Goal: Task Accomplishment & Management: Manage account settings

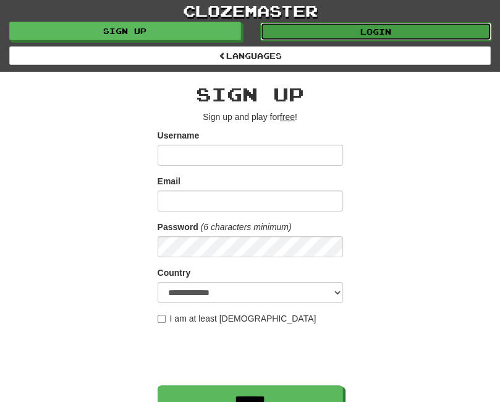
click at [417, 32] on link "Login" at bounding box center [376, 31] width 232 height 19
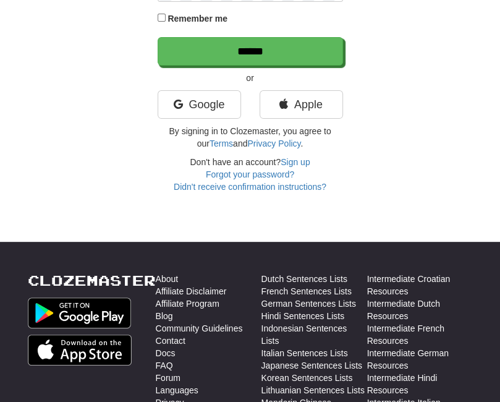
scroll to position [208, 0]
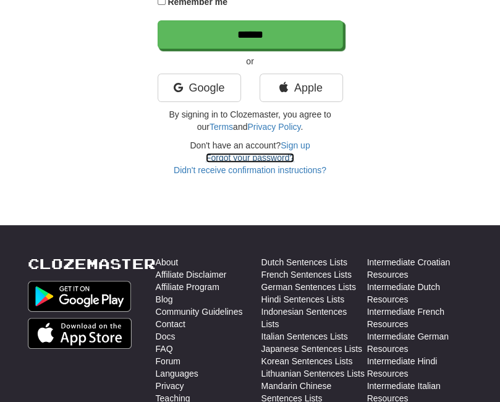
click at [268, 153] on link "Forgot your password?" at bounding box center [250, 158] width 88 height 10
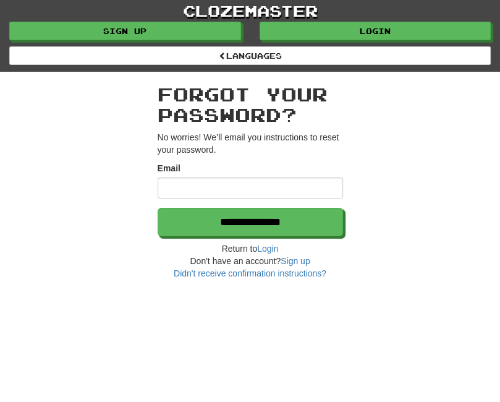
click at [262, 182] on input "Email" at bounding box center [251, 187] width 186 height 21
type input "**********"
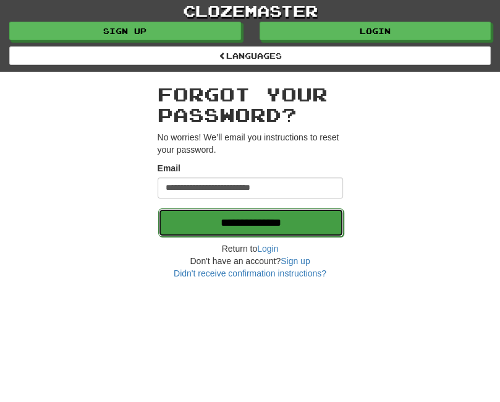
click at [270, 222] on input "**********" at bounding box center [251, 222] width 186 height 28
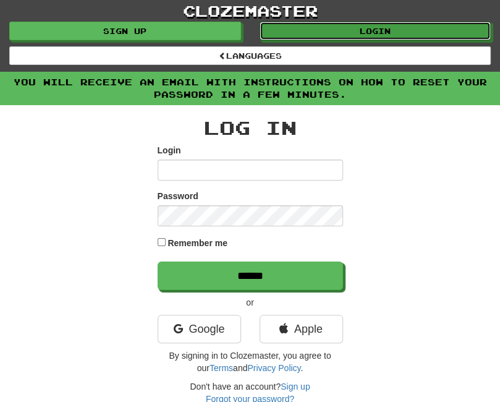
drag, startPoint x: 315, startPoint y: 24, endPoint x: 309, endPoint y: 20, distance: 7.2
click at [315, 24] on link "Login" at bounding box center [376, 31] width 232 height 19
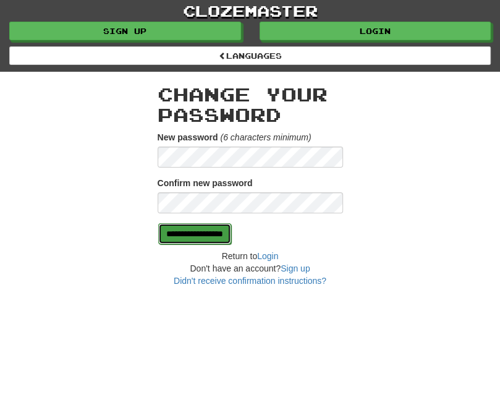
click at [173, 229] on input "**********" at bounding box center [194, 233] width 73 height 21
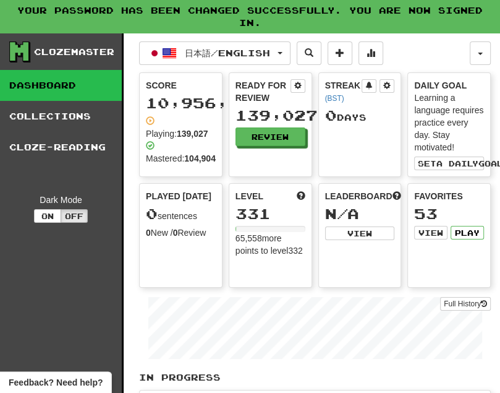
click at [49, 46] on div "Clozemaster" at bounding box center [65, 51] width 113 height 21
click at [54, 71] on link "Dashboard" at bounding box center [61, 85] width 122 height 31
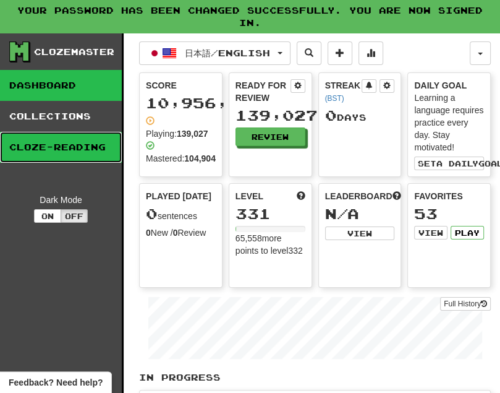
click at [45, 143] on link "Cloze-Reading" at bounding box center [61, 147] width 122 height 31
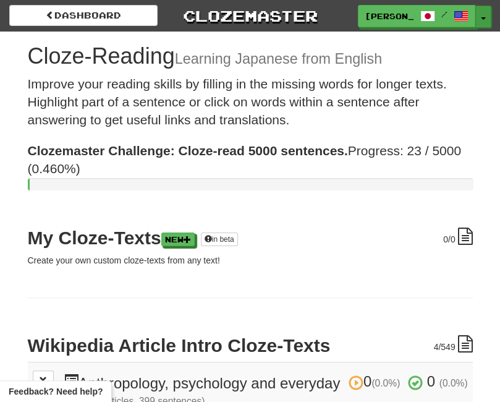
click at [482, 17] on button "Toggle Dropdown" at bounding box center [484, 17] width 16 height 22
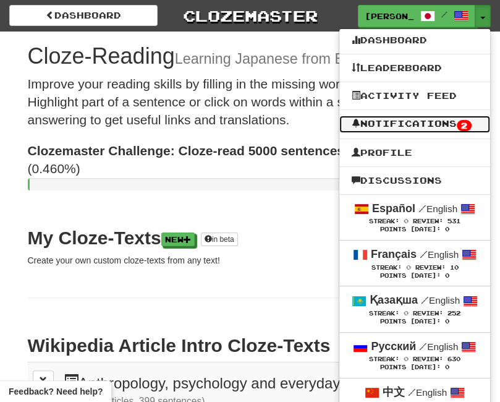
click at [427, 118] on link "Notifications 2" at bounding box center [414, 124] width 151 height 17
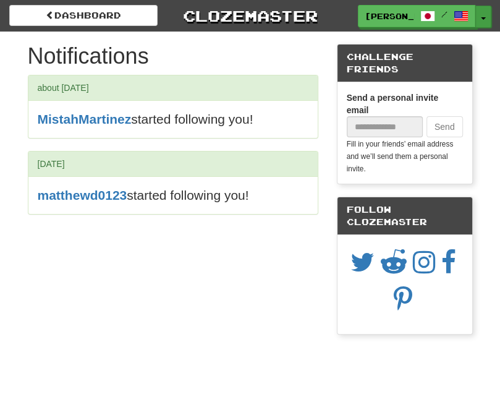
click at [483, 14] on button "Toggle Dropdown" at bounding box center [484, 17] width 16 height 22
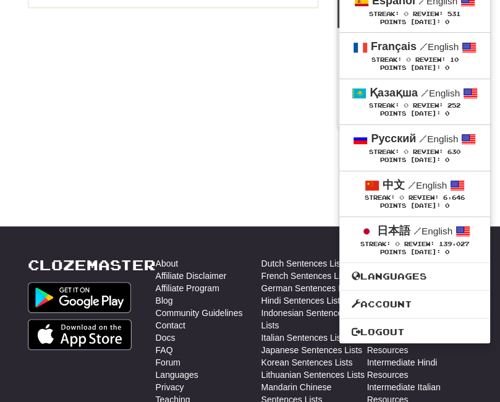
scroll to position [209, 0]
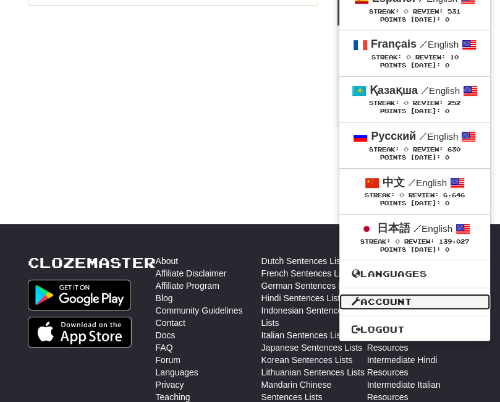
click at [427, 295] on link "Account" at bounding box center [414, 302] width 151 height 16
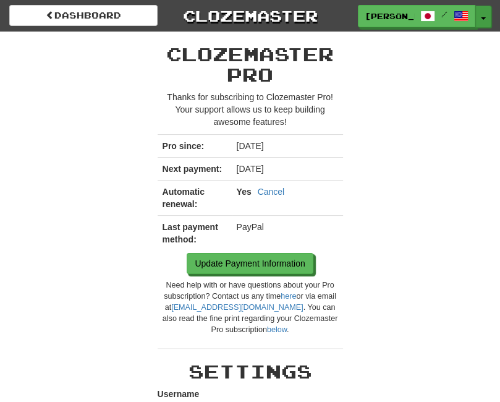
click at [477, 16] on button "Toggle Dropdown" at bounding box center [484, 17] width 16 height 22
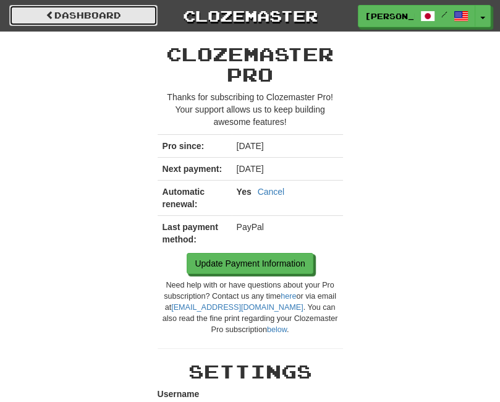
click at [92, 23] on link "Dashboard" at bounding box center [83, 15] width 148 height 21
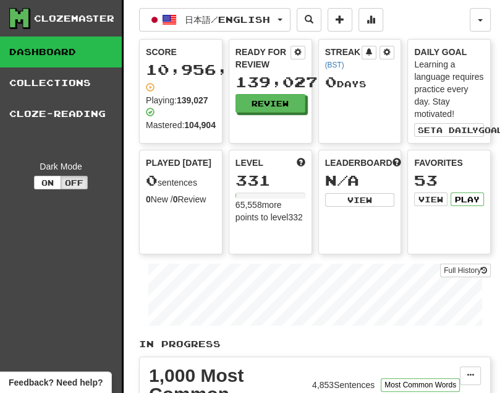
click at [106, 17] on div "Clozemaster" at bounding box center [74, 18] width 80 height 12
click at [485, 11] on button "button" at bounding box center [480, 19] width 21 height 23
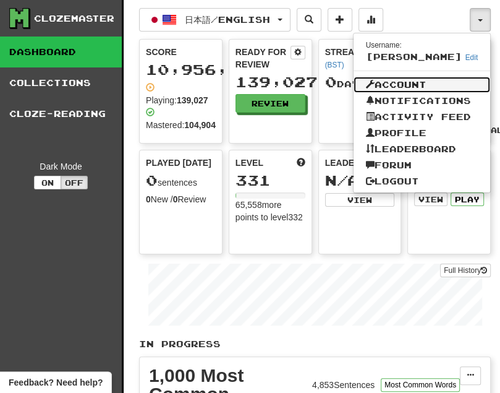
click at [417, 88] on link "Account" at bounding box center [422, 85] width 137 height 16
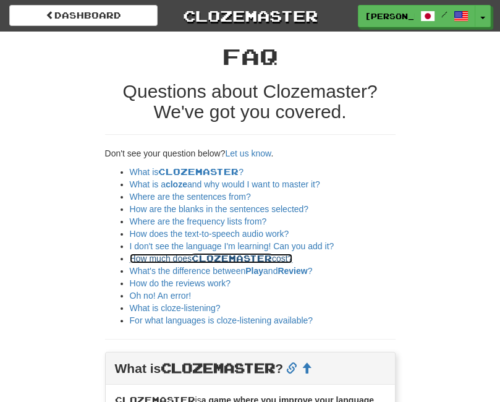
click at [187, 262] on link "How much does Clozemaster cost?" at bounding box center [211, 259] width 163 height 10
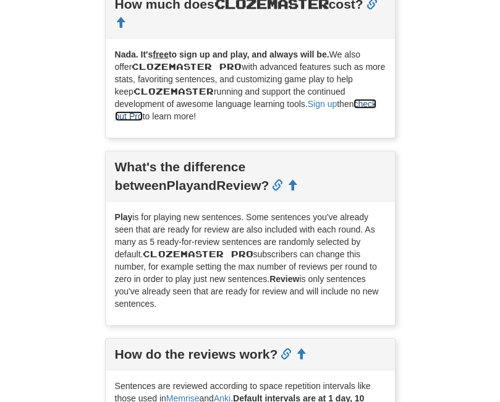
click at [136, 121] on link "check out Pro" at bounding box center [246, 110] width 262 height 22
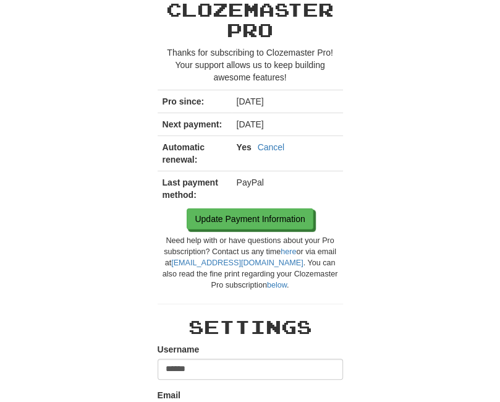
scroll to position [55, 0]
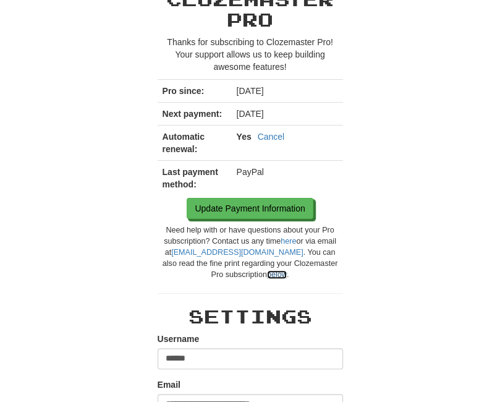
click at [267, 274] on link "below" at bounding box center [277, 274] width 20 height 9
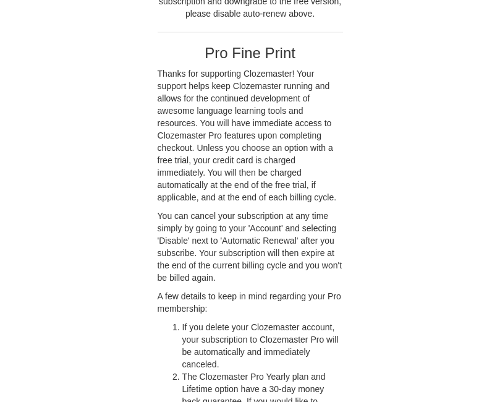
scroll to position [1670, 0]
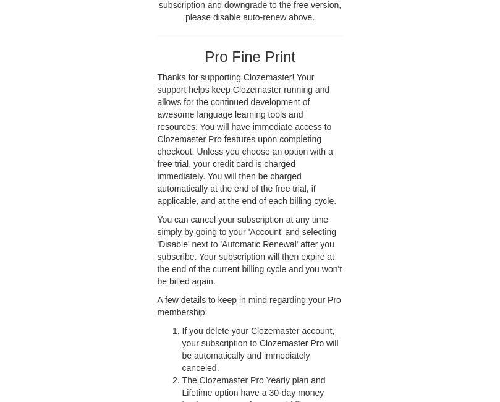
scroll to position [55, 0]
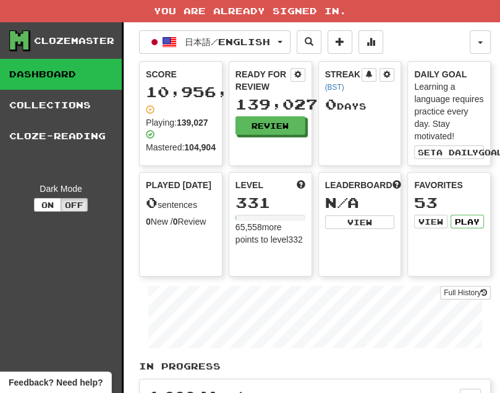
click at [87, 31] on div "Clozemaster" at bounding box center [65, 40] width 113 height 21
